Goal: Task Accomplishment & Management: Use online tool/utility

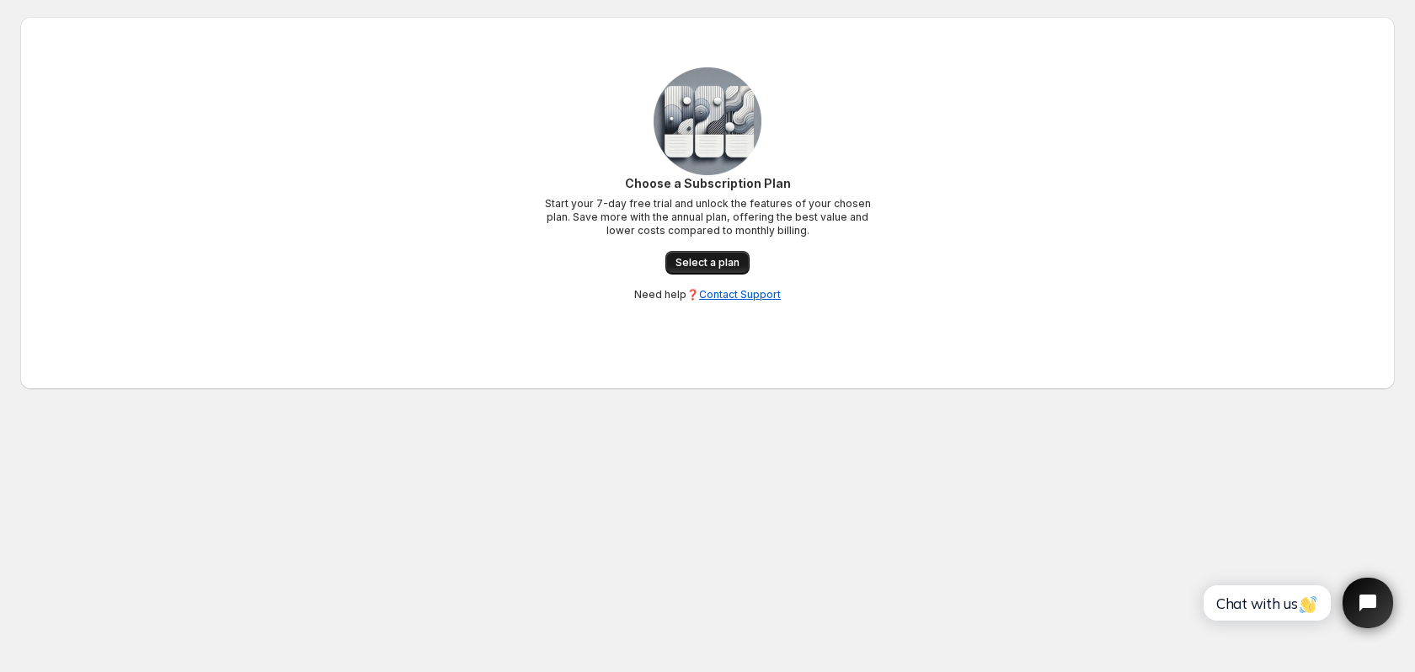
click at [712, 258] on span "Select a plan" at bounding box center [708, 262] width 64 height 13
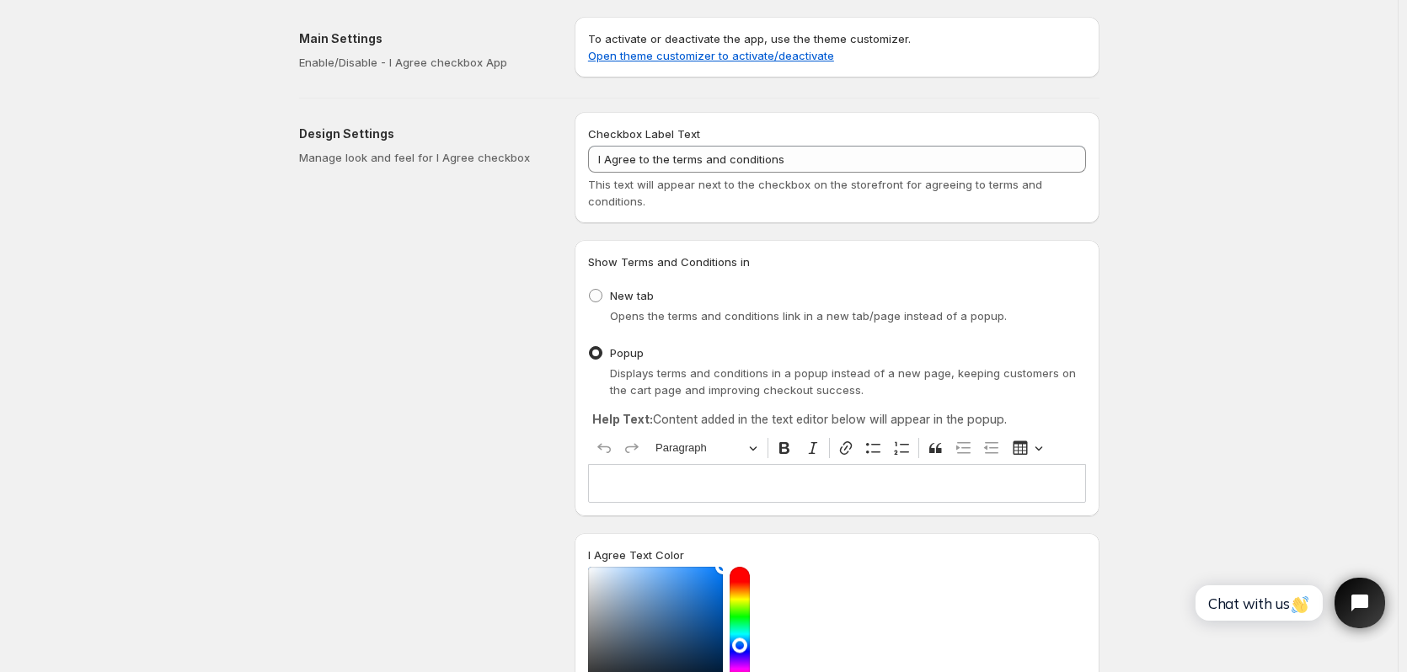
click at [767, 173] on div "Checkbox Label Text I Agree to the terms and conditions This text will appear n…" at bounding box center [837, 168] width 498 height 84
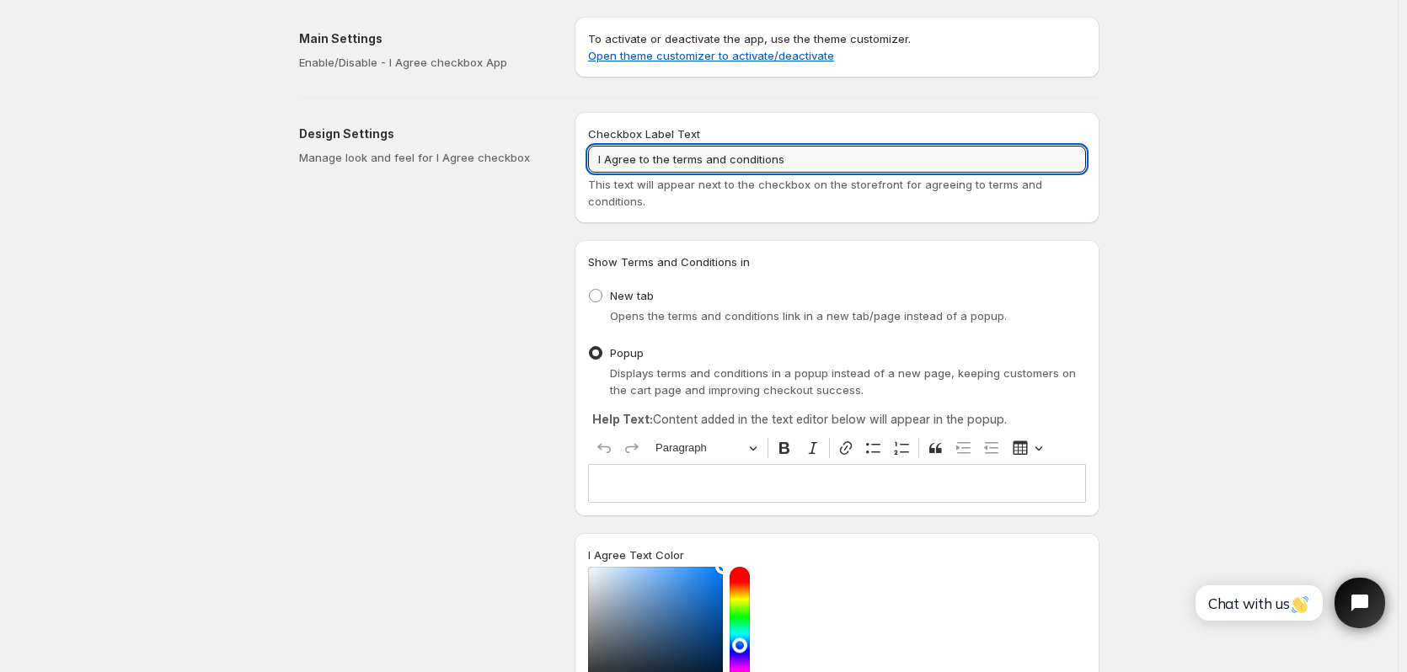
drag, startPoint x: 771, startPoint y: 162, endPoint x: 411, endPoint y: 163, distance: 359.7
click at [415, 162] on div "Design Settings Manage look and feel for I Agree checkbox Checkbox Label Text I…" at bounding box center [693, 542] width 814 height 886
paste input "ch bestätige, dass ich die AGB / Nutzungsbedingungen gelesen habe und diese mit…"
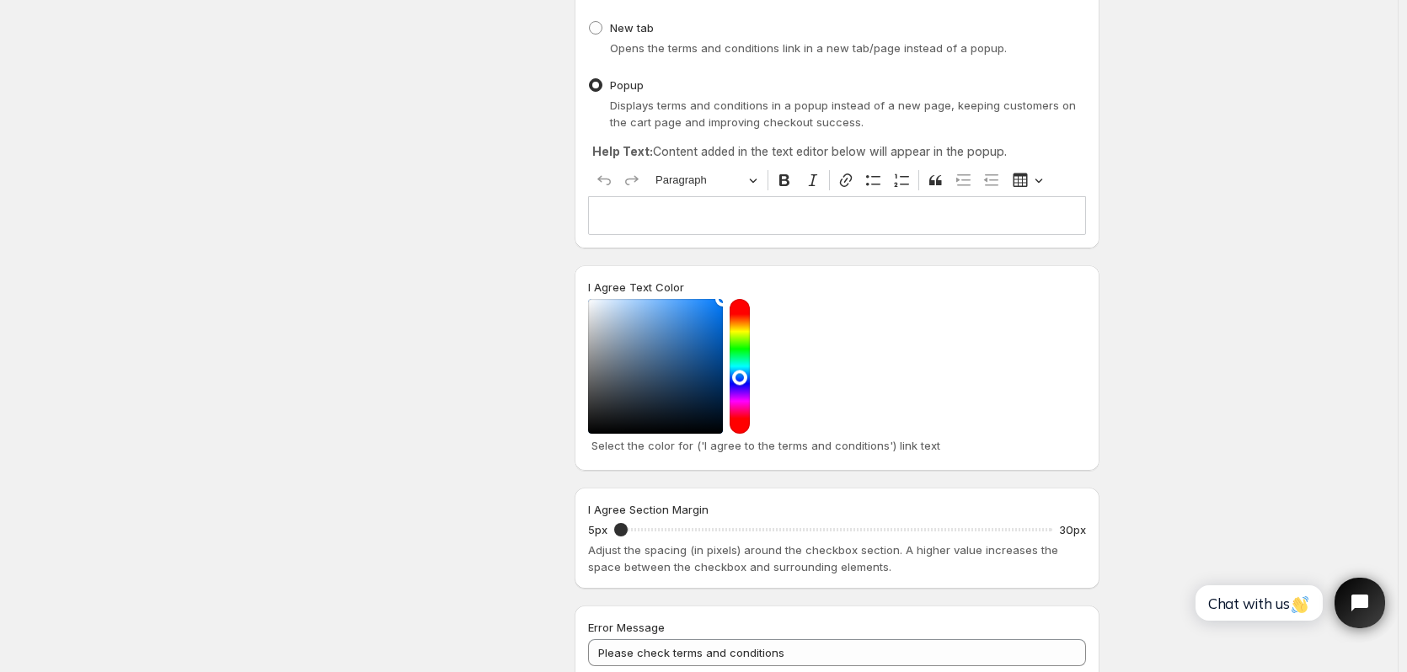
scroll to position [421, 0]
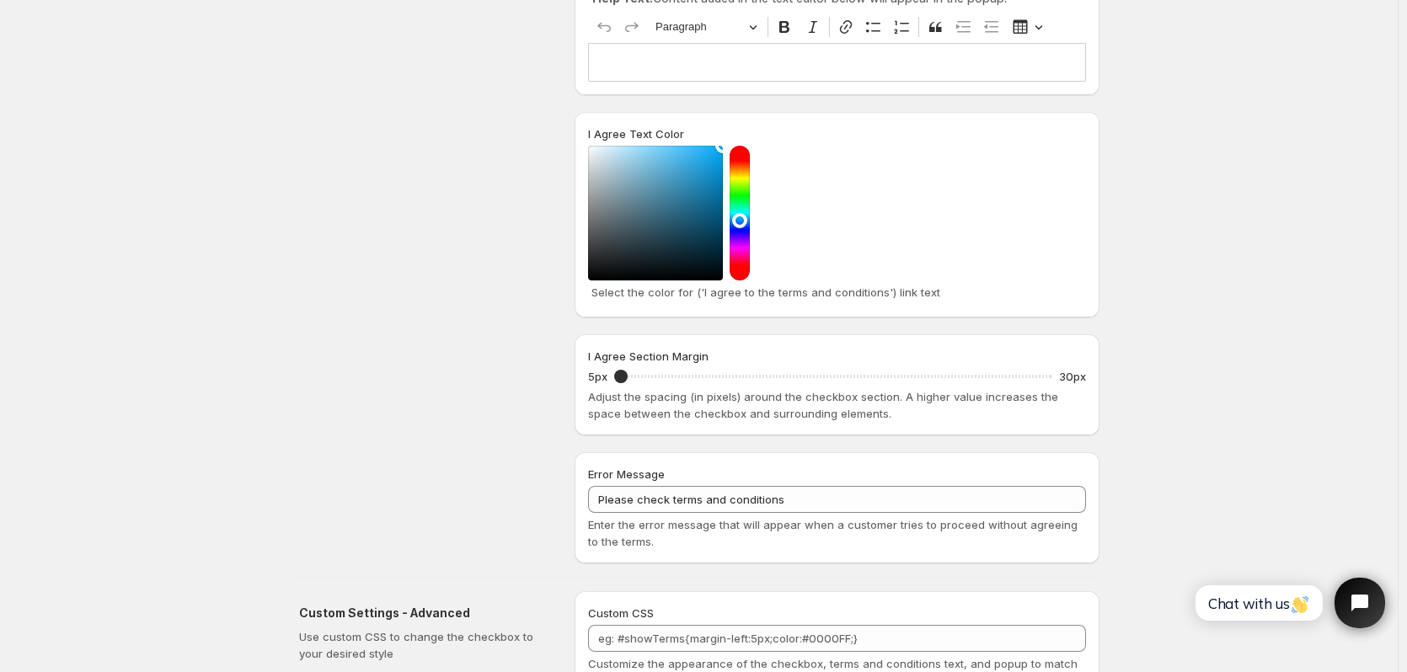
drag, startPoint x: 744, startPoint y: 220, endPoint x: 753, endPoint y: 50, distance: 170.4
click at [753, 55] on div "Checkbox Label Text Ich bestätige, dass ich die AGB / Nutzungsbedingungen geles…" at bounding box center [836, 127] width 525 height 873
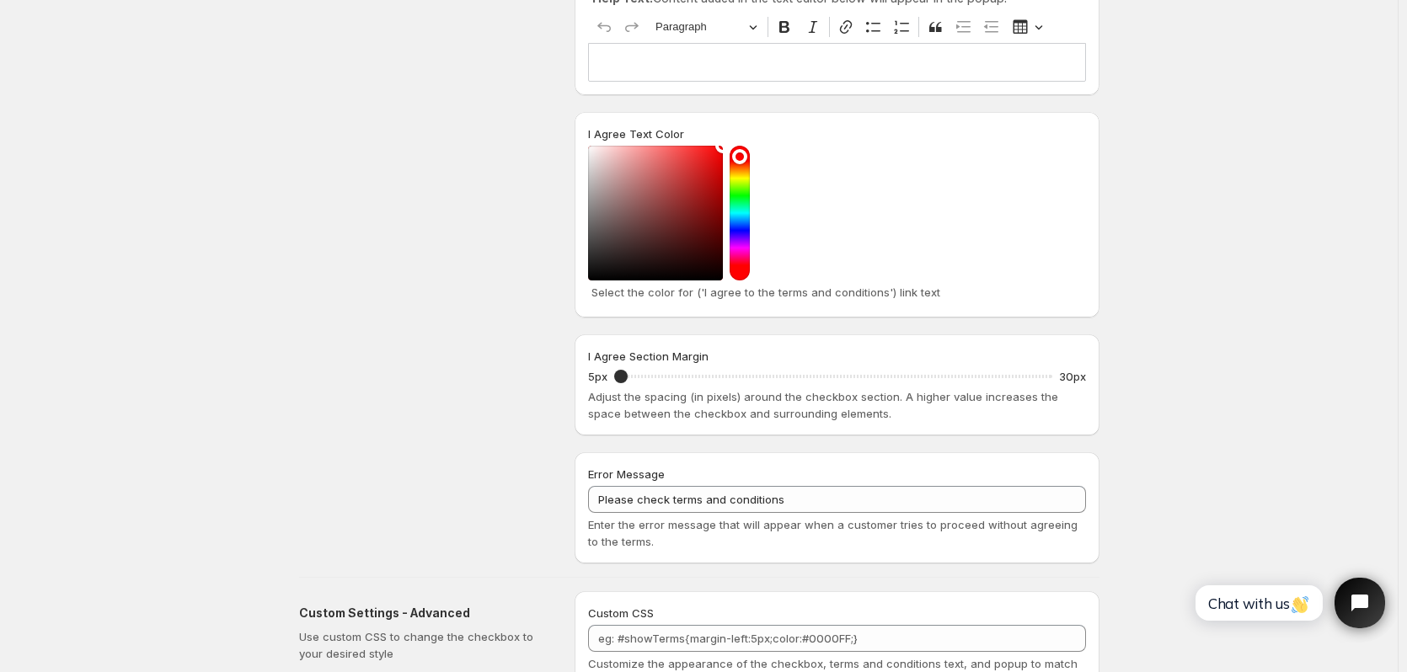
type input "Ich bestätige, dass ich die AGB / Nutzungsbedingungen gelesen habe und diese mi…"
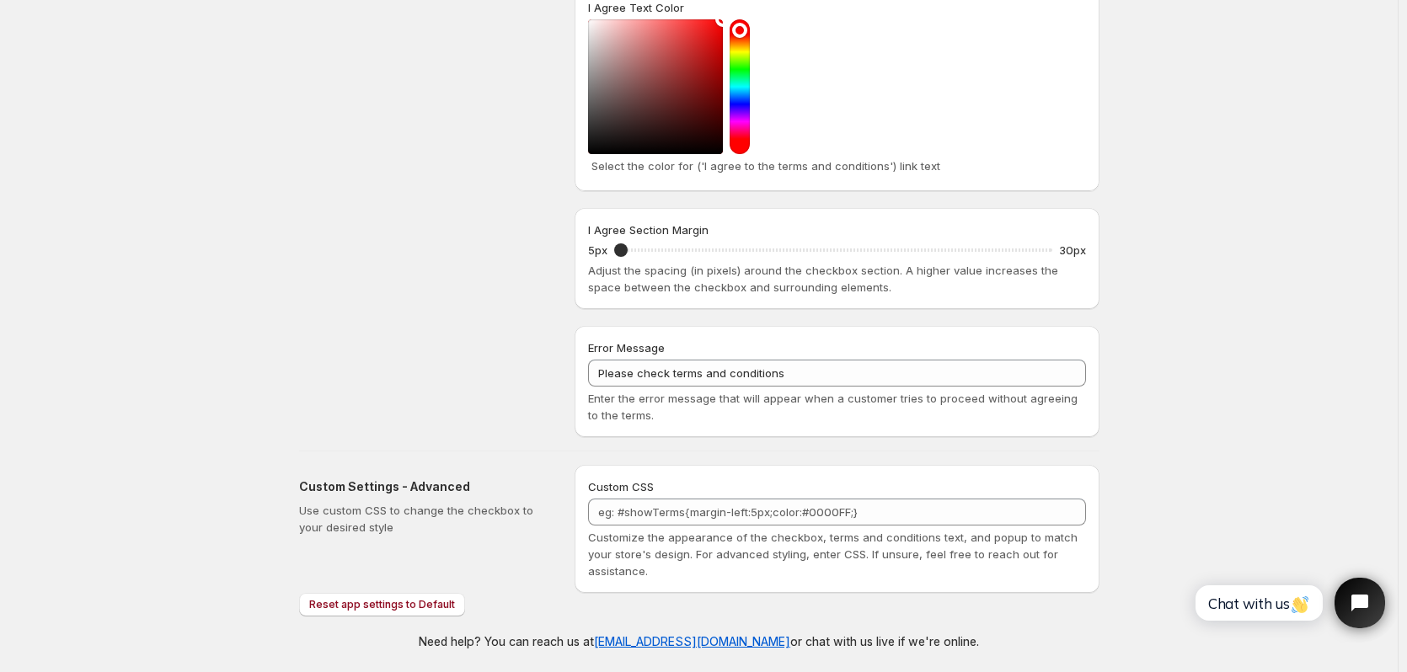
scroll to position [550, 0]
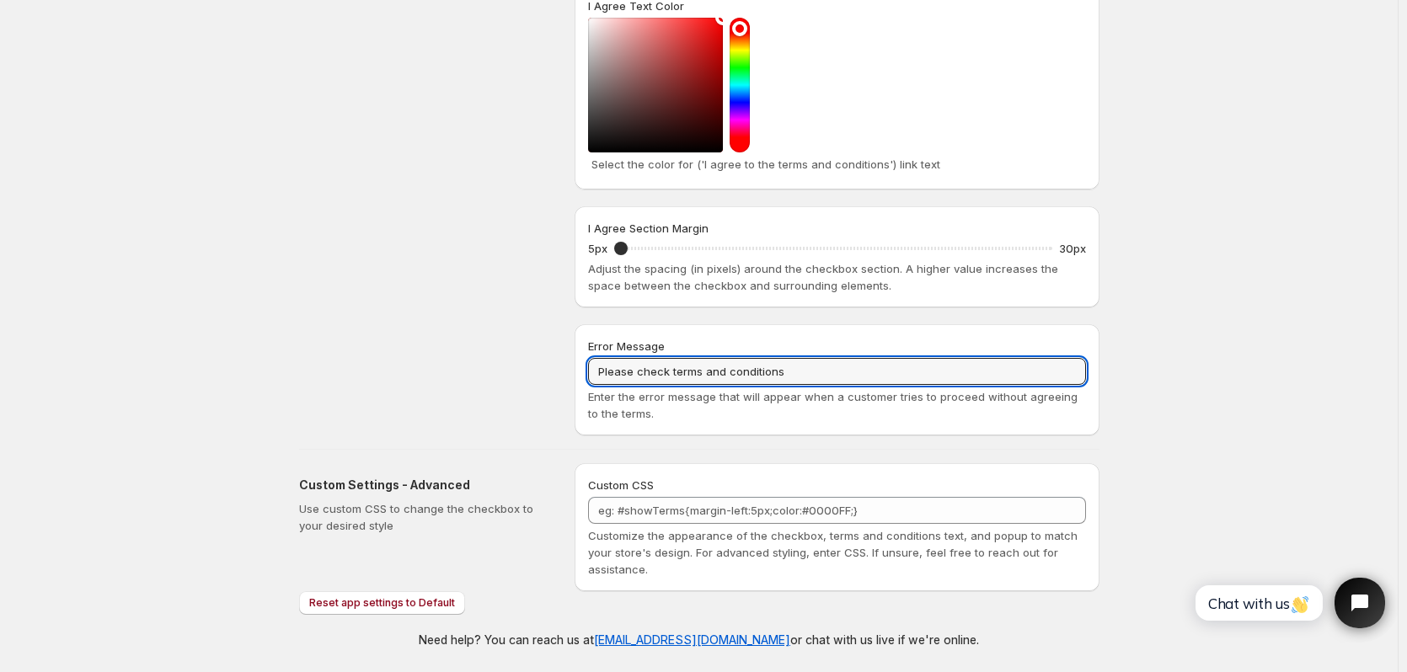
drag, startPoint x: 820, startPoint y: 364, endPoint x: 211, endPoint y: 354, distance: 609.1
click at [211, 354] on div "Save Discard Main Settings Enable/Disable - I Agree checkbox App To activate or…" at bounding box center [698, 61] width 1397 height 1221
paste input "Bitte stimmen Sie unseren AGB zu, um fortzufahren."
click at [762, 376] on input "Bitte stimmen Sie unseren AGB zu, um fortzufahren." at bounding box center [837, 371] width 498 height 27
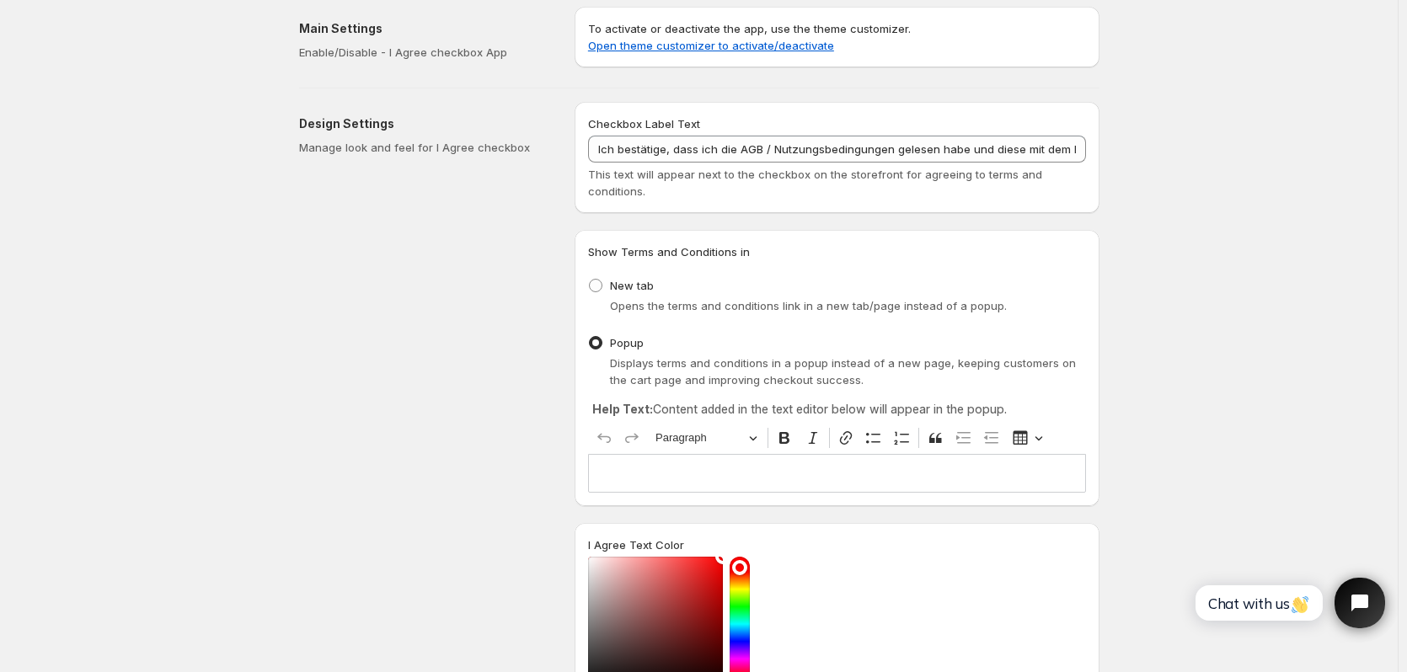
scroll to position [0, 0]
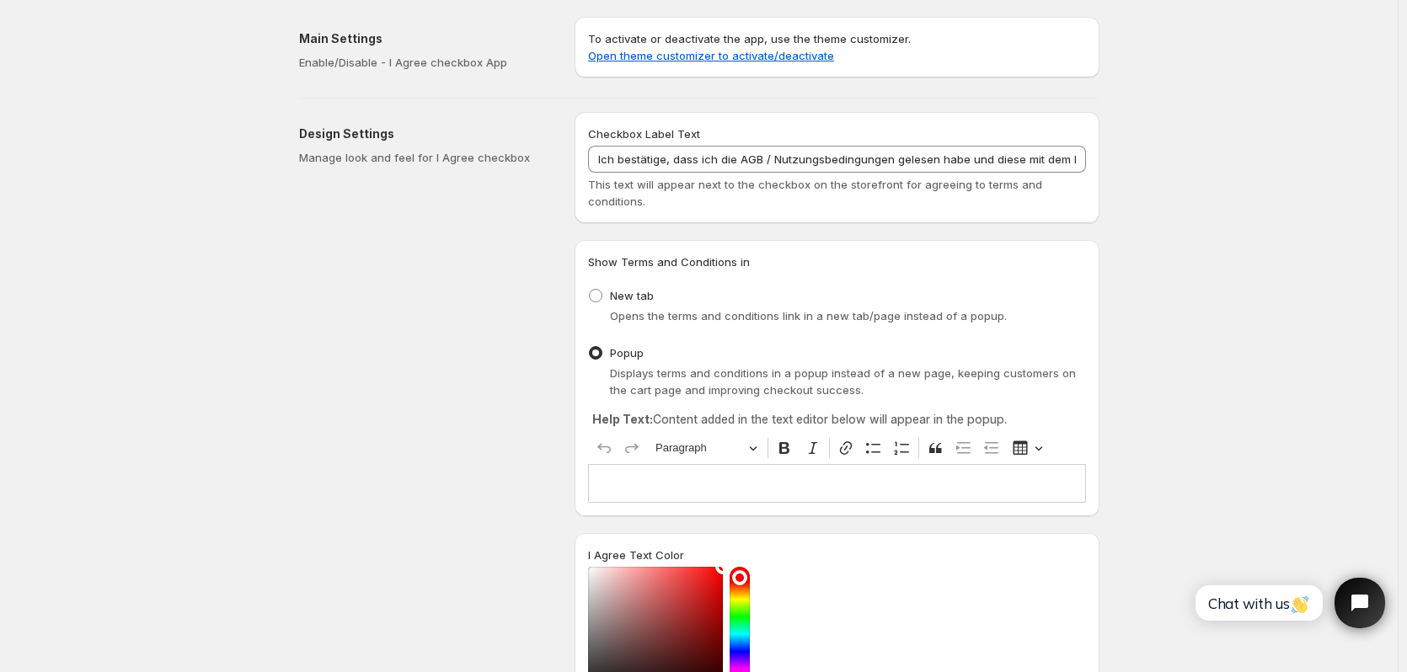
type input "Bitte stimmen Sie unseren AGB / Nutzungsbedingungen zu, um fortzufahren."
click at [657, 56] on link "Open theme customizer to activate/deactivate" at bounding box center [711, 55] width 246 height 13
